Goal: Complete application form: Complete application form

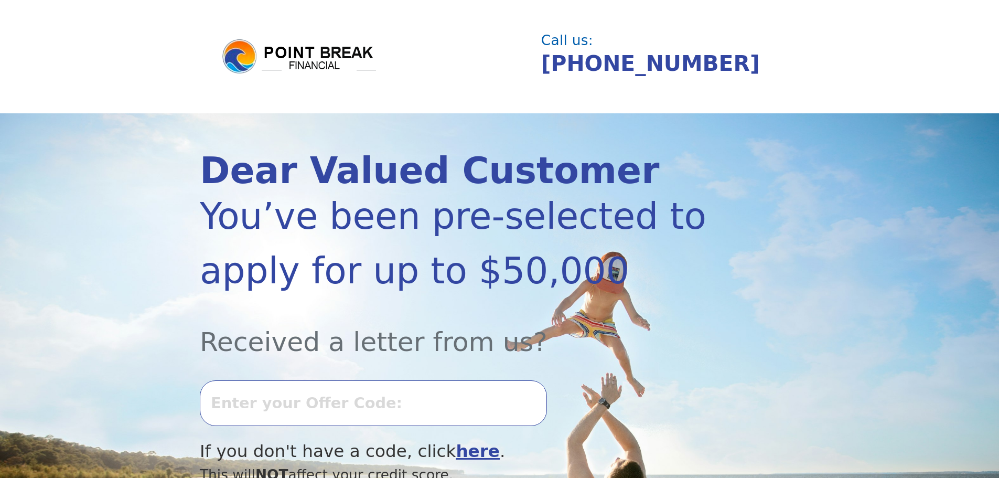
drag, startPoint x: 381, startPoint y: 469, endPoint x: 400, endPoint y: 469, distance: 18.9
click at [381, 469] on div "This will NOT affect your credit score." at bounding box center [455, 474] width 510 height 21
click at [417, 368] on div at bounding box center [455, 399] width 510 height 77
click at [417, 392] on input "text" at bounding box center [373, 402] width 347 height 45
click at [407, 415] on input "text" at bounding box center [373, 402] width 347 height 45
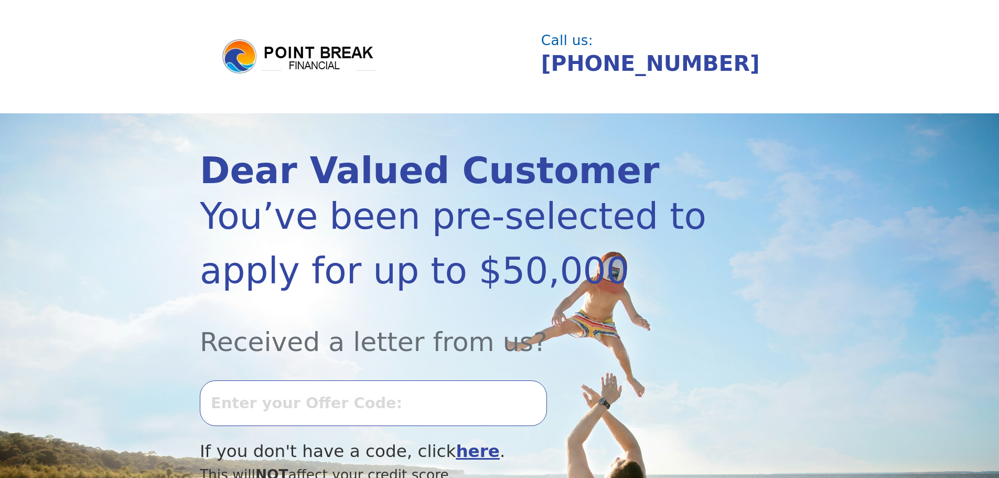
click at [407, 415] on input "text" at bounding box center [373, 402] width 347 height 45
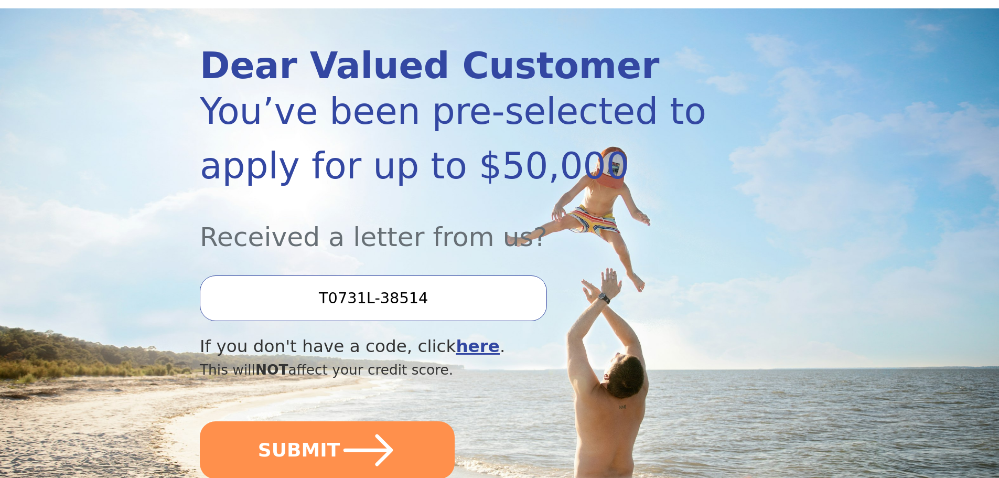
scroll to position [157, 0]
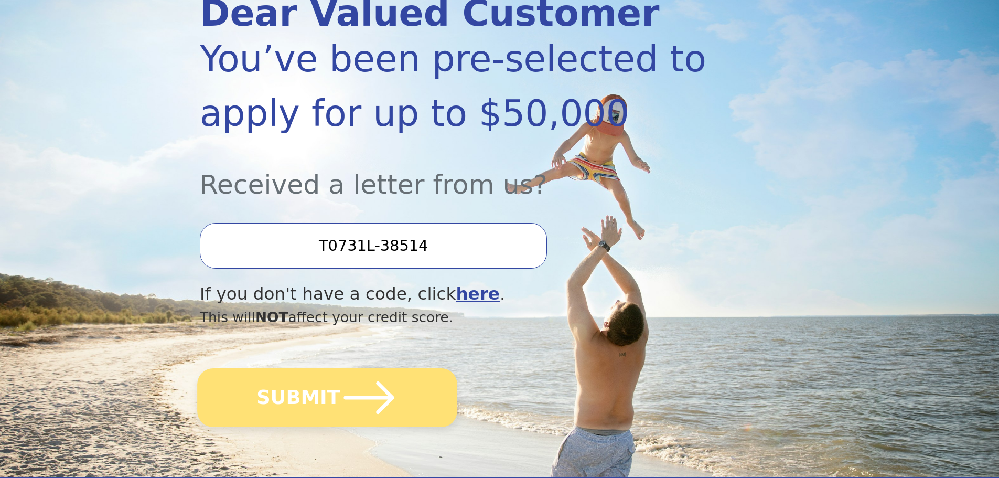
type input "T0731L-38514"
click at [390, 383] on icon "submit" at bounding box center [369, 398] width 58 height 58
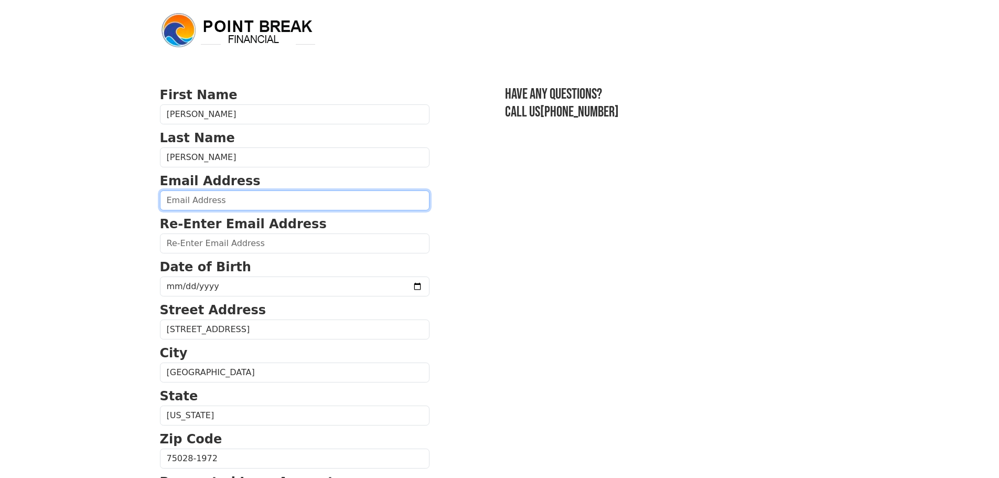
click at [214, 190] on input "email" at bounding box center [295, 200] width 270 height 20
type input "[EMAIL_ADDRESS][DOMAIN_NAME]"
click at [192, 255] on form "First Name [PERSON_NAME] Last Name [PERSON_NAME] Email Address [EMAIL_ADDRESS][…" at bounding box center [295, 460] width 270 height 748
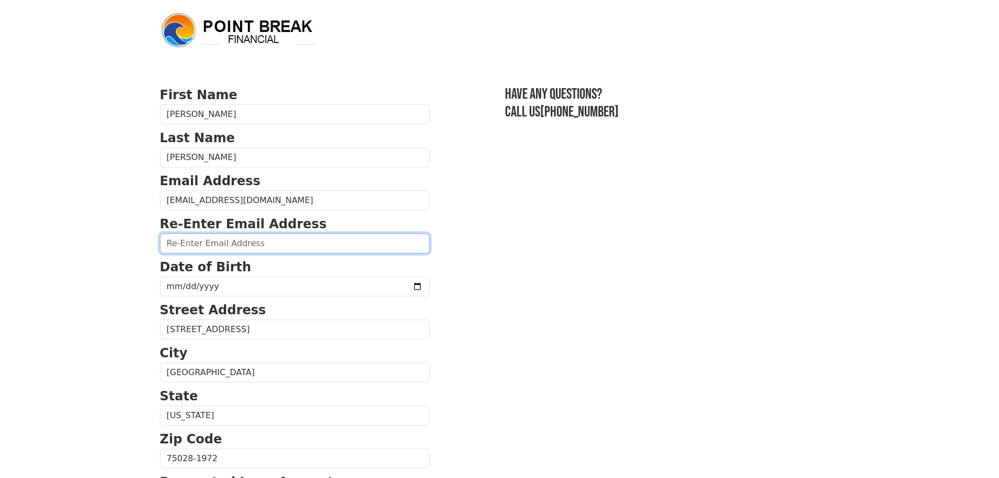
click at [193, 244] on input "email" at bounding box center [295, 243] width 270 height 20
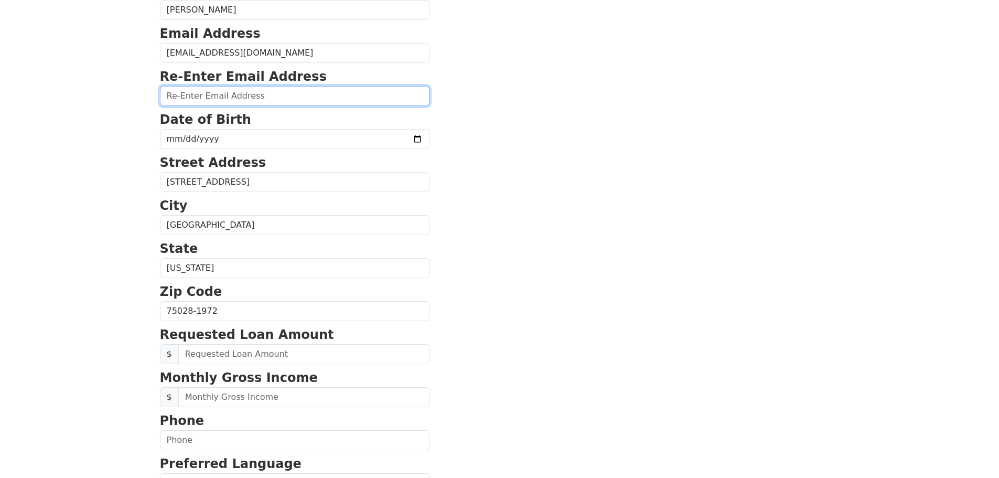
scroll to position [95, 0]
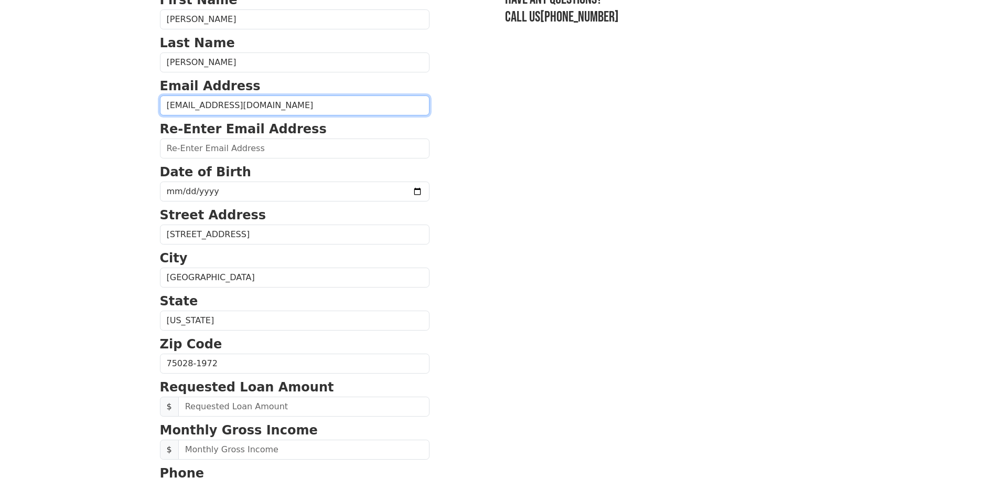
drag, startPoint x: 99, startPoint y: 83, endPoint x: 2, endPoint y: 74, distance: 97.5
click at [2, 74] on body "First Name [PERSON_NAME] Last Name [PERSON_NAME] Email Address [EMAIL_ADDRESS][…" at bounding box center [499, 144] width 999 height 478
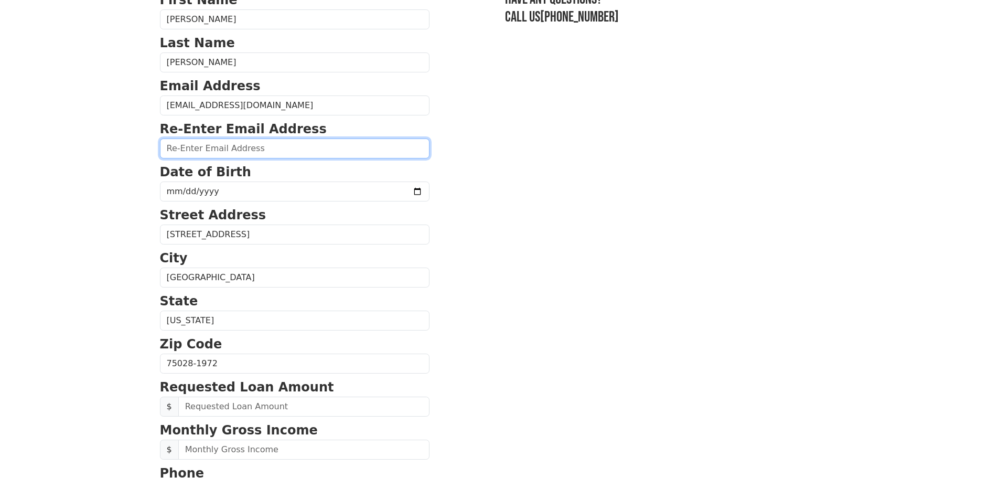
click at [222, 150] on input "email" at bounding box center [295, 148] width 270 height 20
paste input "[EMAIL_ADDRESS][DOMAIN_NAME]"
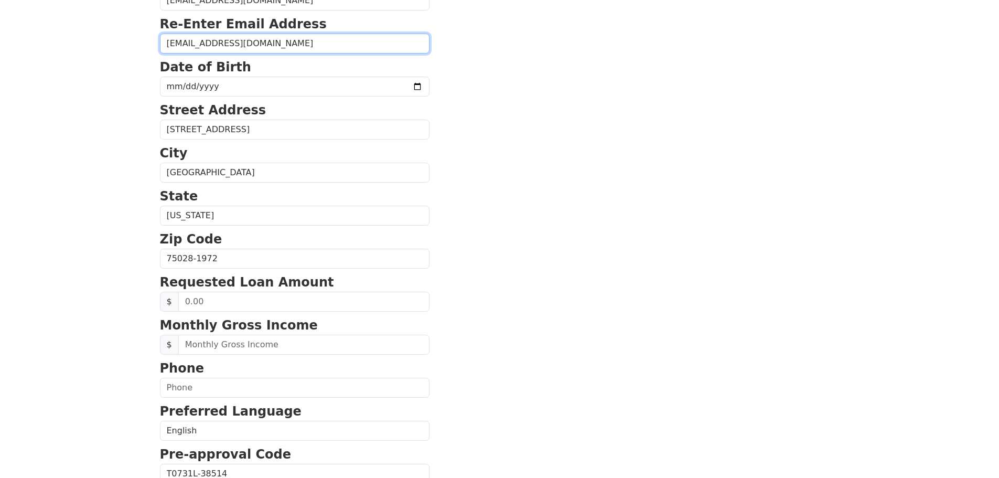
type input "[EMAIL_ADDRESS][DOMAIN_NAME]"
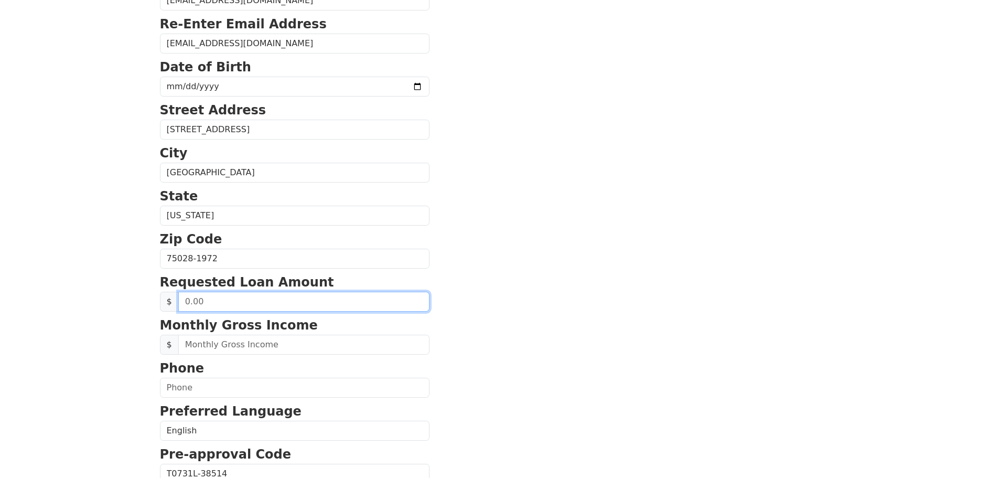
click at [230, 310] on input "text" at bounding box center [303, 302] width 251 height 20
type input "2,000.00"
drag, startPoint x: 223, startPoint y: 305, endPoint x: 37, endPoint y: 255, distance: 193.4
click at [25, 267] on body "First Name [PERSON_NAME] Last Name [PERSON_NAME] Email Address [EMAIL_ADDRESS][…" at bounding box center [499, 39] width 999 height 478
type input "20,000.00"
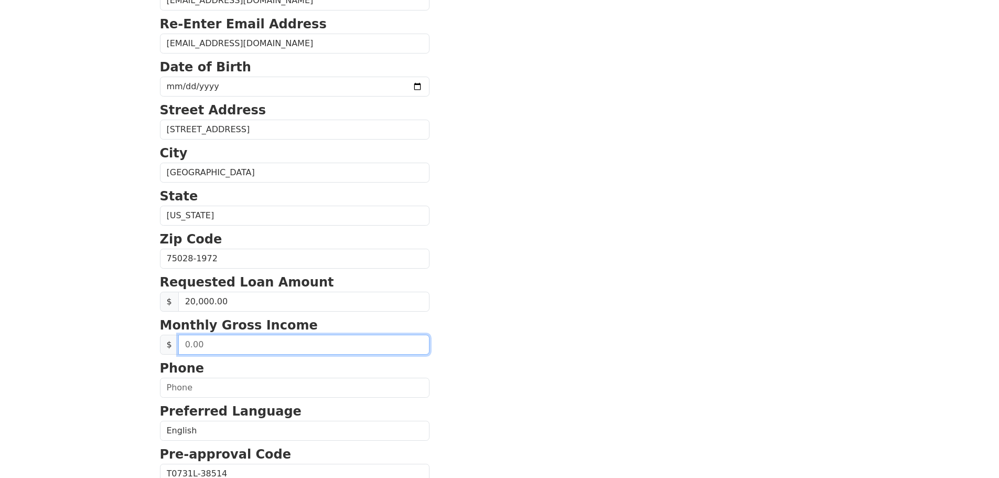
click at [225, 339] on input "text" at bounding box center [303, 345] width 251 height 20
drag, startPoint x: 217, startPoint y: 340, endPoint x: 130, endPoint y: 340, distance: 87.1
click at [130, 278] on html "First Name [PERSON_NAME] Last Name [PERSON_NAME] Email Address [EMAIL_ADDRESS][…" at bounding box center [499, 39] width 999 height 478
type input "6,000.00"
click at [607, 304] on section "First Name [PERSON_NAME] Last Name [PERSON_NAME] Email Address [EMAIL_ADDRESS][…" at bounding box center [500, 260] width 680 height 748
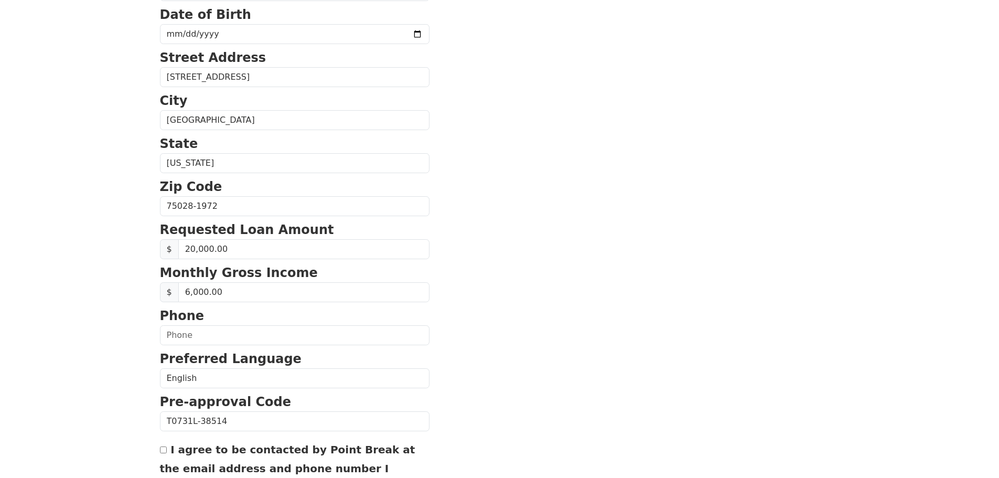
scroll to position [305, 0]
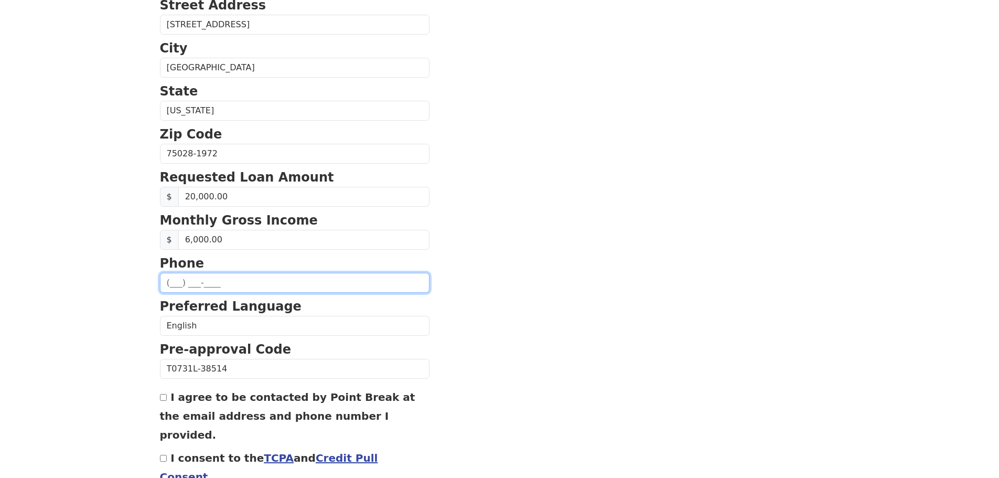
click at [329, 276] on input "text" at bounding box center [295, 283] width 270 height 20
type input "[PHONE_NUMBER]"
click at [168, 404] on div "I agree to be contacted by Point Break at the email address and phone number I …" at bounding box center [295, 415] width 270 height 57
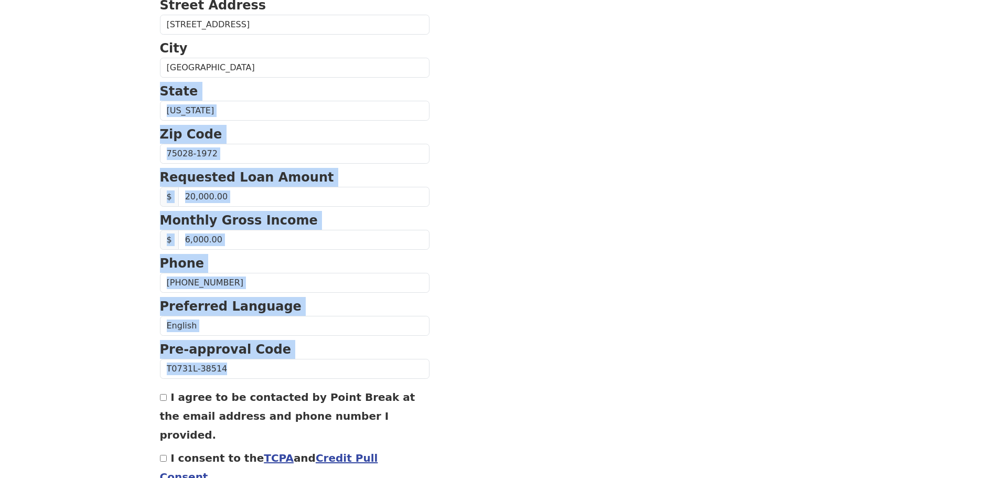
drag, startPoint x: 153, startPoint y: 404, endPoint x: 162, endPoint y: 403, distance: 9.5
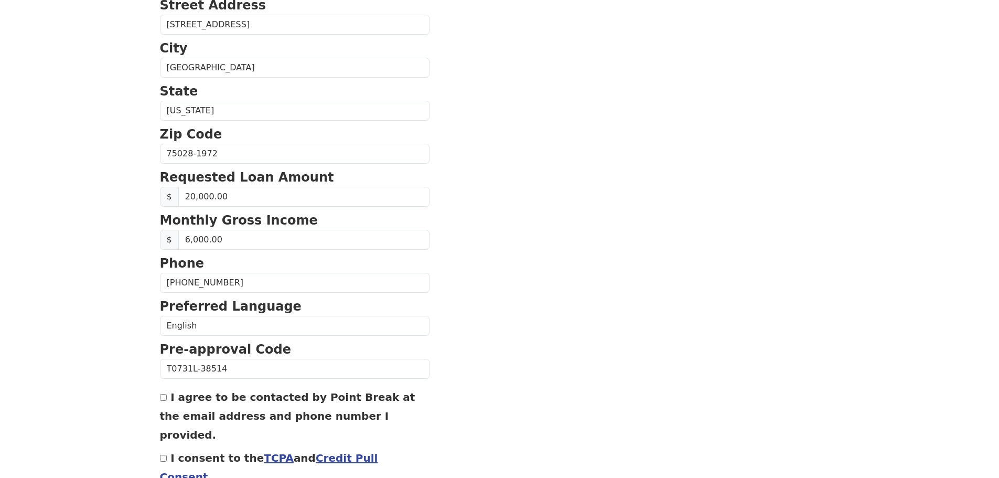
click at [162, 403] on div "I agree to be contacted by Point Break at the email address and phone number I …" at bounding box center [295, 415] width 270 height 57
click at [164, 393] on div "I agree to be contacted by Point Break at the email address and phone number I …" at bounding box center [295, 415] width 270 height 57
click at [339, 452] on link "Credit Pull Consent" at bounding box center [269, 467] width 218 height 31
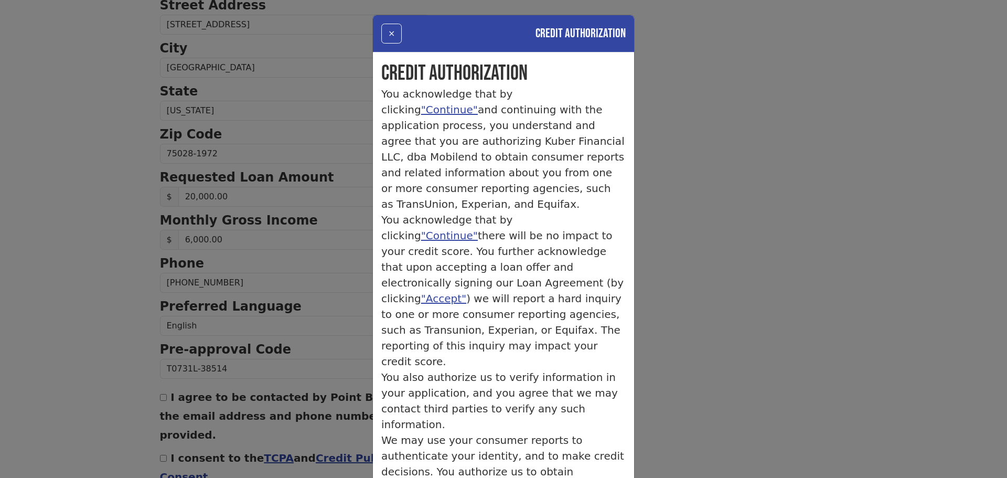
click at [290, 226] on div "× Credit Authorization Credit Authorization You acknowledge that by clicking "C…" at bounding box center [503, 239] width 1007 height 478
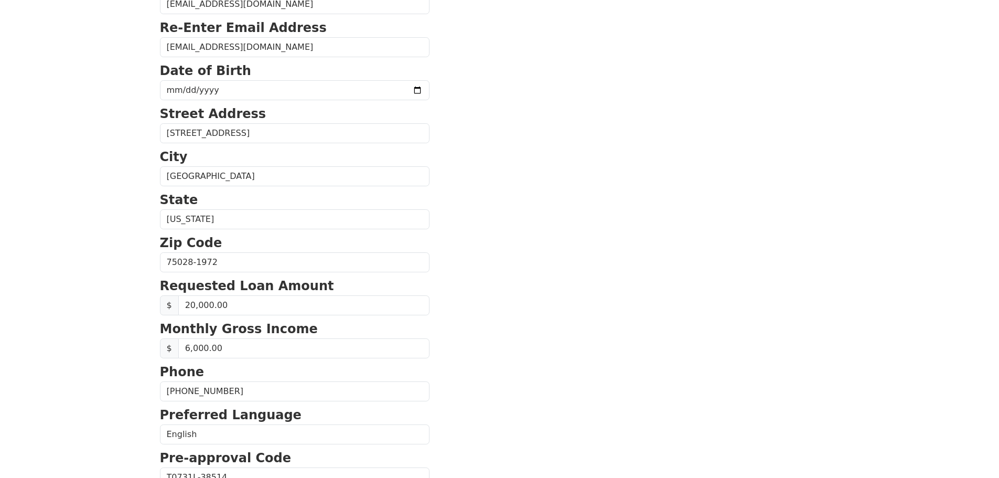
scroll to position [0, 0]
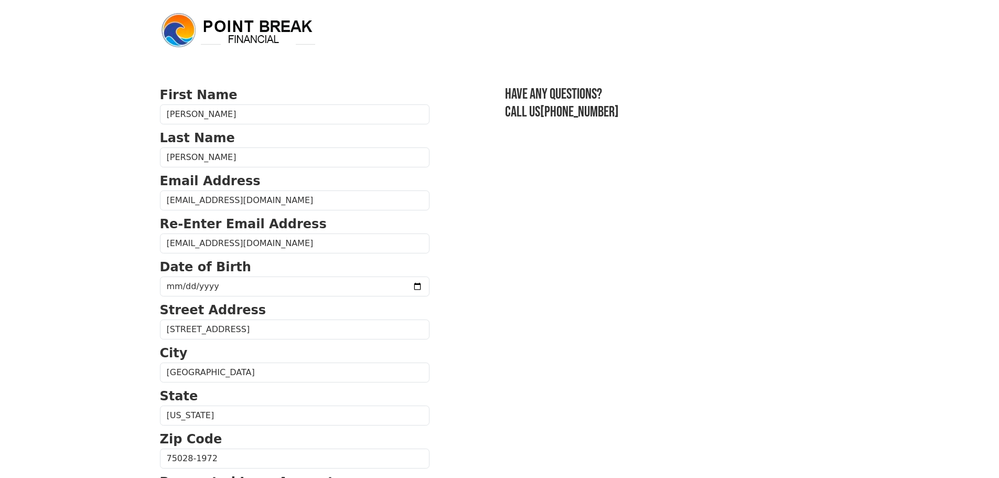
drag, startPoint x: 618, startPoint y: 255, endPoint x: 558, endPoint y: 80, distance: 184.6
